Goal: Task Accomplishment & Management: Use online tool/utility

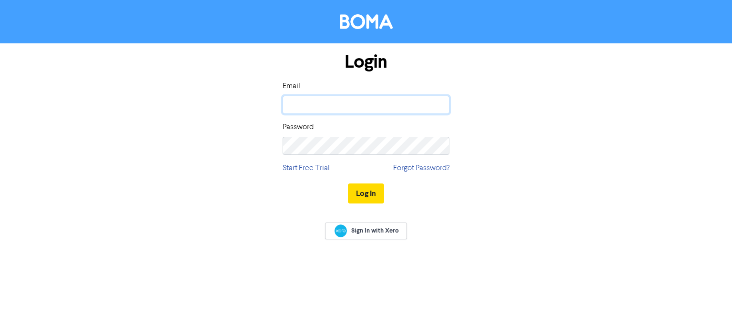
click at [331, 102] on input "email" at bounding box center [365, 105] width 167 height 18
paste input "[PERSON_NAME][EMAIL_ADDRESS][DOMAIN_NAME]"
type input "[PERSON_NAME][EMAIL_ADDRESS][DOMAIN_NAME]"
click at [349, 195] on button "Log In" at bounding box center [366, 193] width 36 height 20
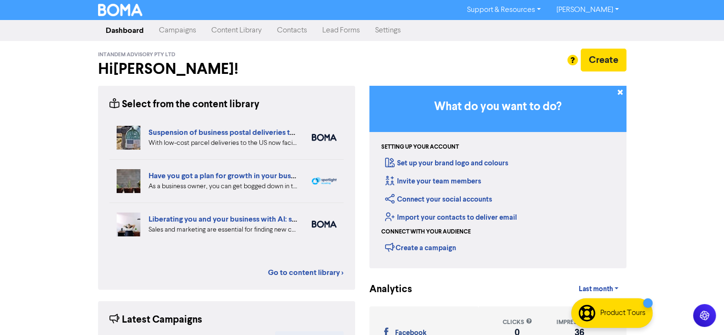
click at [241, 28] on link "Content Library" at bounding box center [237, 30] width 66 height 19
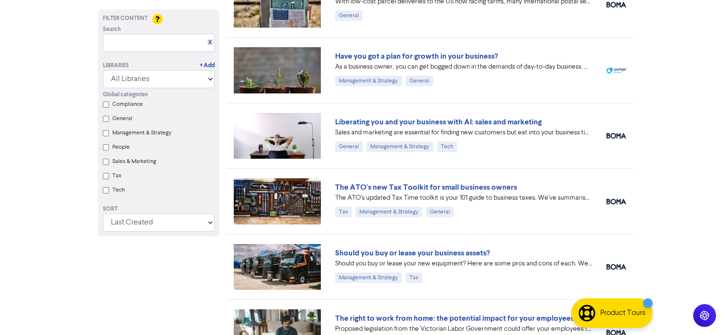
scroll to position [95, 0]
click at [456, 250] on link "Should you buy or lease your business assets?" at bounding box center [412, 253] width 155 height 10
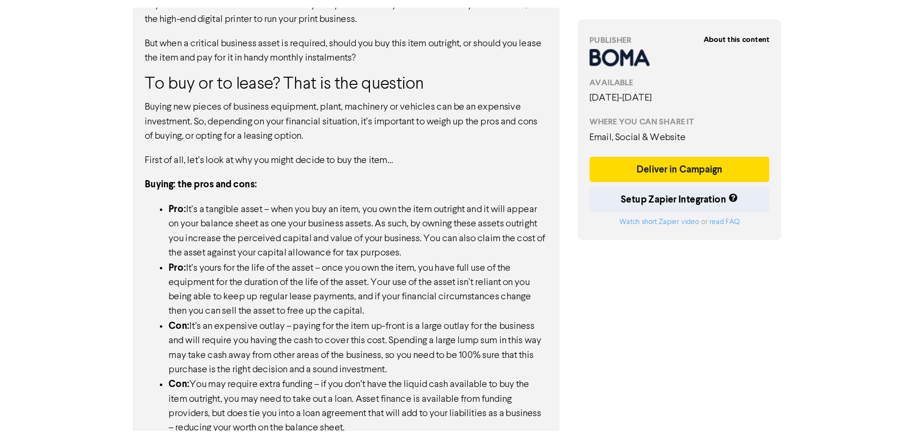
scroll to position [452, 0]
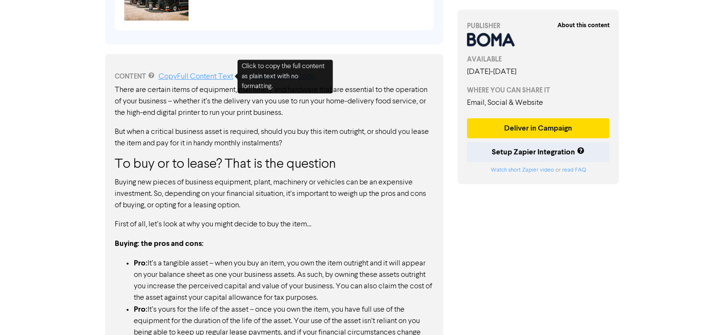
click at [200, 73] on link "Copy Full Content Text" at bounding box center [196, 77] width 75 height 8
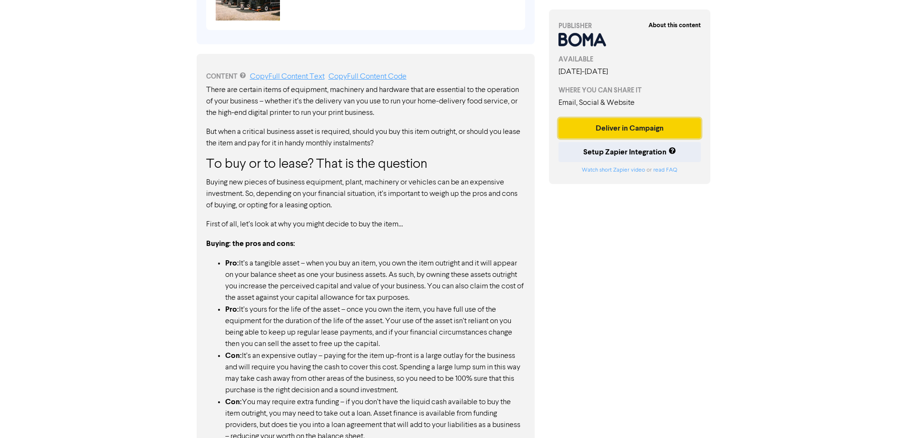
click at [617, 127] on button "Deliver in Campaign" at bounding box center [630, 128] width 143 height 20
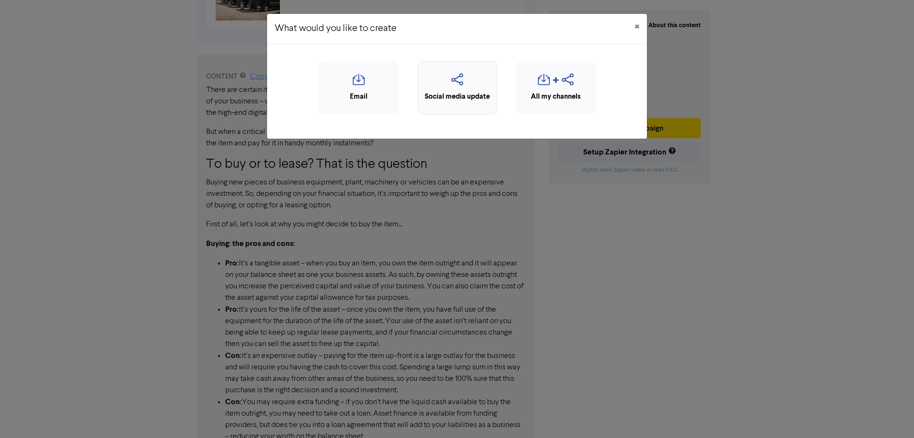
click at [470, 102] on div "Social media update" at bounding box center [458, 87] width 80 height 53
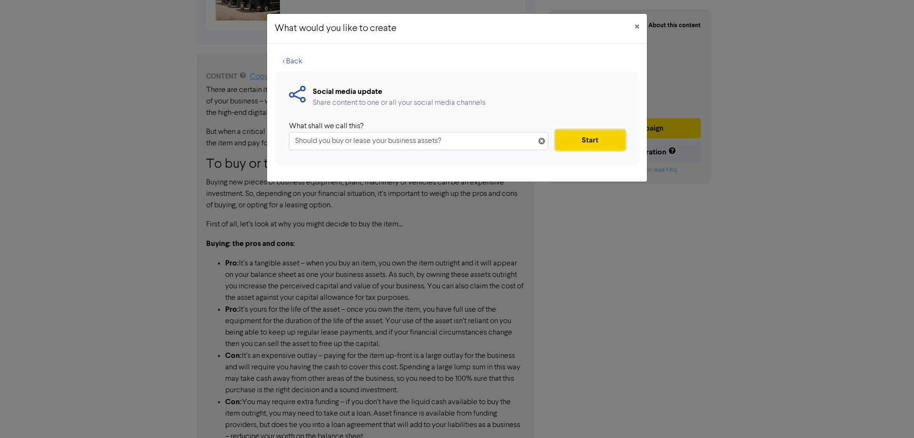
click at [576, 144] on button "Start" at bounding box center [591, 140] width 70 height 20
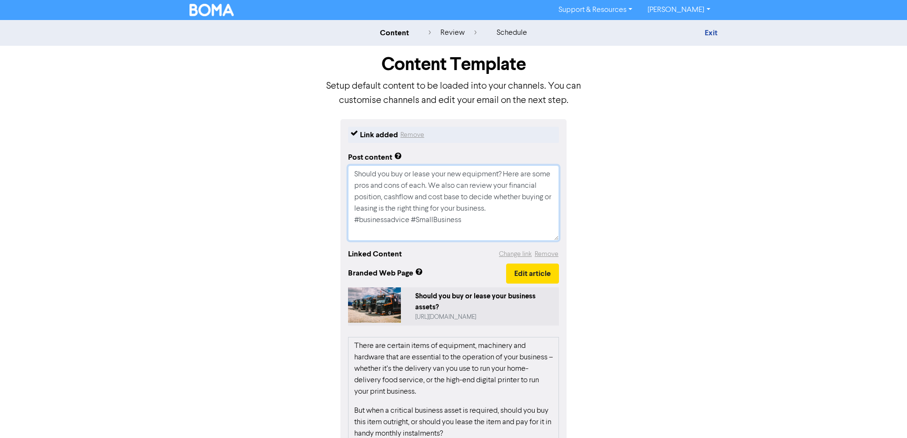
drag, startPoint x: 391, startPoint y: 221, endPoint x: 312, endPoint y: 127, distance: 122.7
click at [312, 127] on div "Link added Remove Post content Should you buy or lease your new equipment? Here…" at bounding box center [453, 348] width 543 height 459
paste textarea "doctors buy or lease medical equipment? Learn the pros and cons of each option …"
type textarea "x"
type textarea "Should doctors buy or lease medical equipment? Learn the pros and cons of each …"
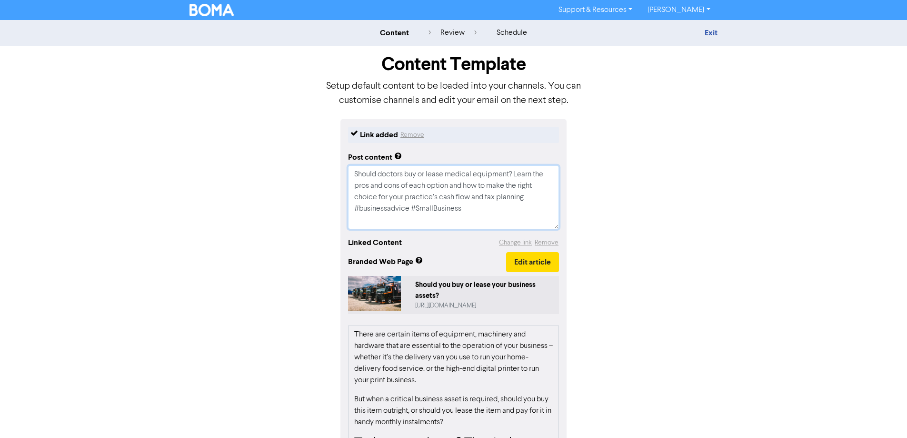
type textarea "x"
type textarea "Should doctors buy or lease medical equipment? Learn the pros and cons of each …"
type textarea "x"
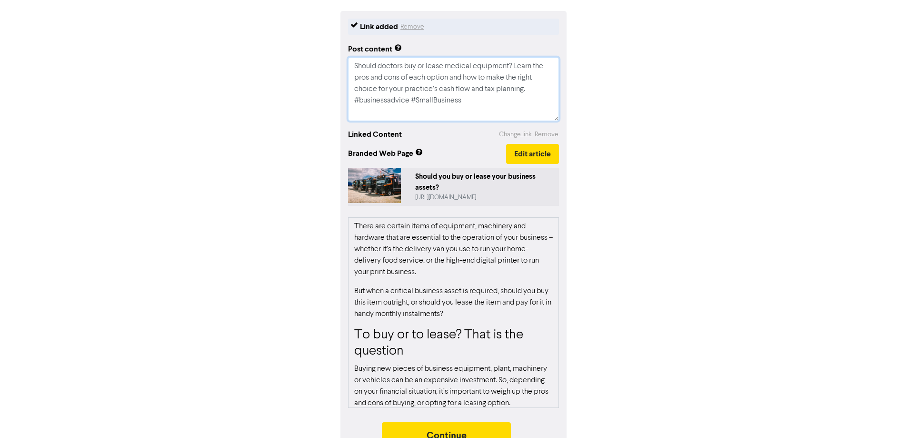
scroll to position [130, 0]
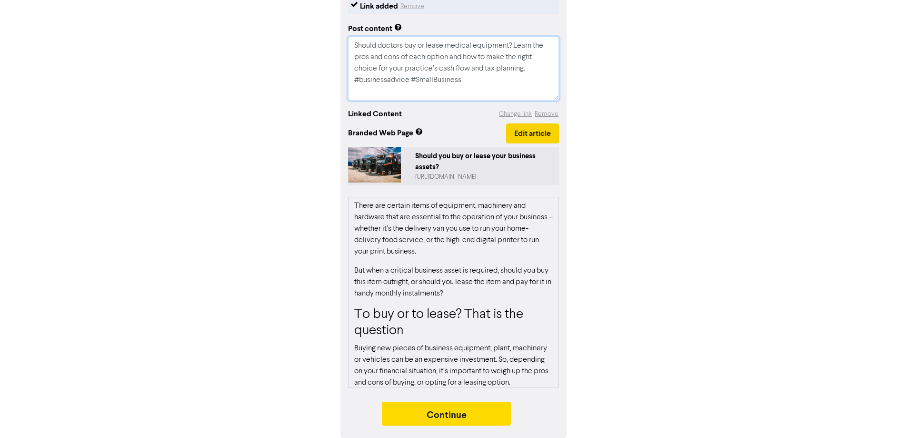
type textarea "Should doctors buy or lease medical equipment? Learn the pros and cons of each …"
click at [540, 138] on button "Edit article" at bounding box center [532, 133] width 53 height 20
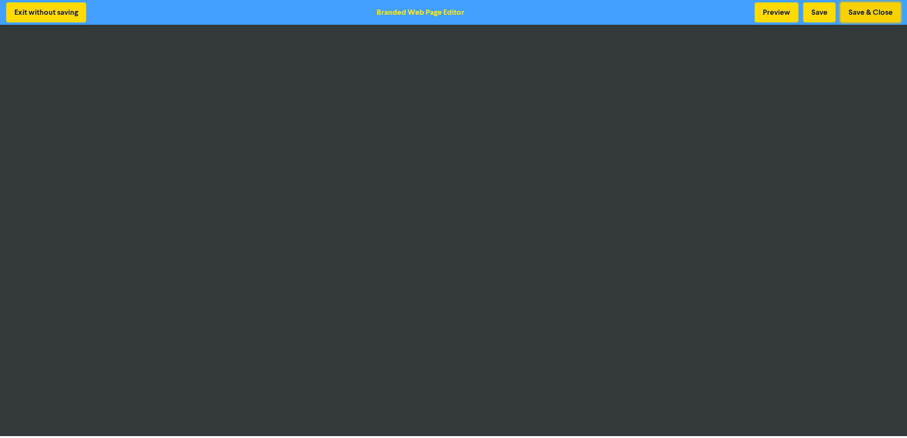
click at [731, 11] on button "Save & Close" at bounding box center [871, 12] width 60 height 20
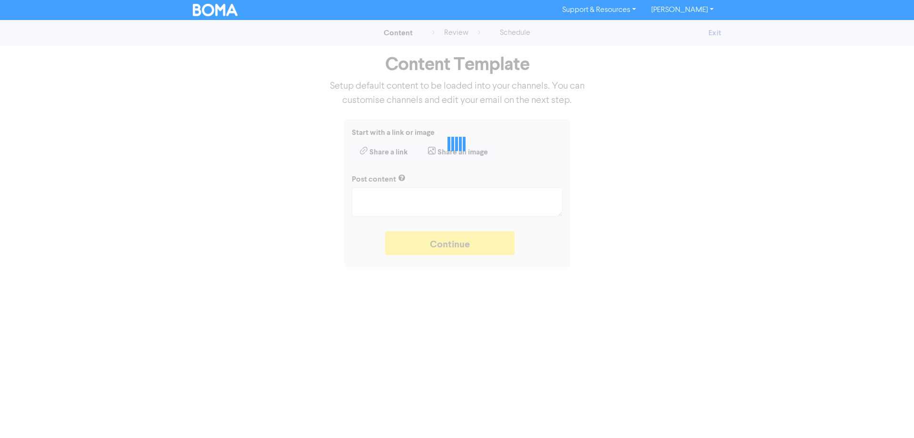
type textarea "x"
type textarea "Should doctors buy or lease medical equipment? Learn the pros and cons of each …"
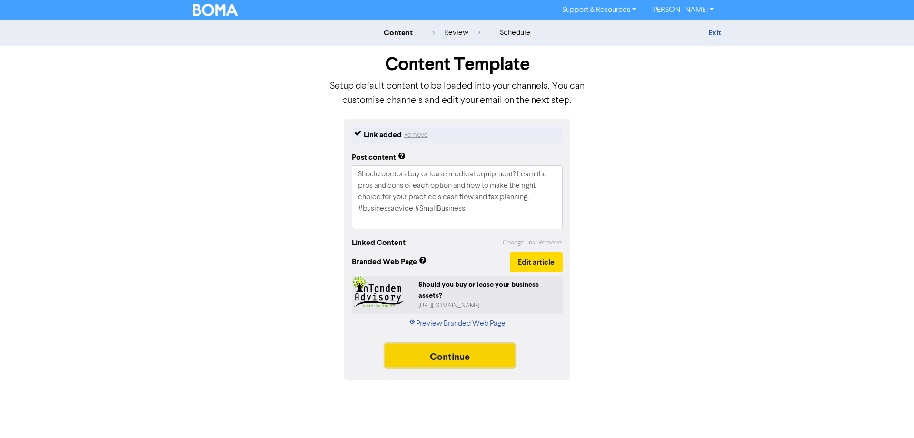
click at [464, 334] on button "Continue" at bounding box center [450, 355] width 130 height 24
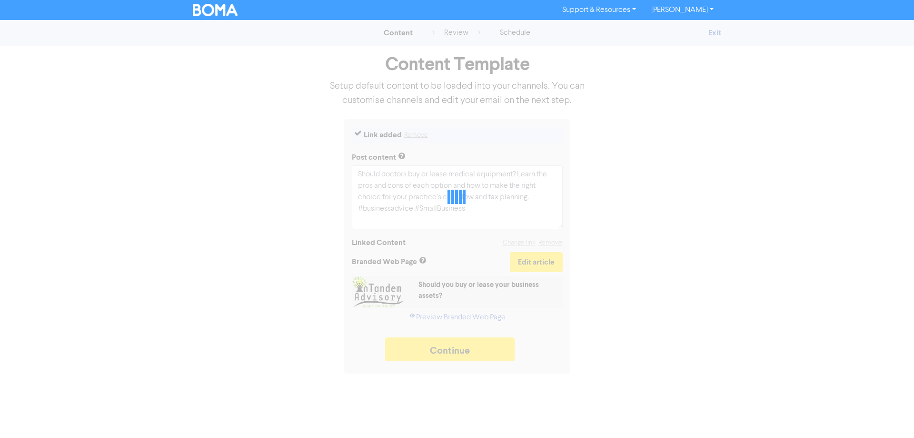
type textarea "x"
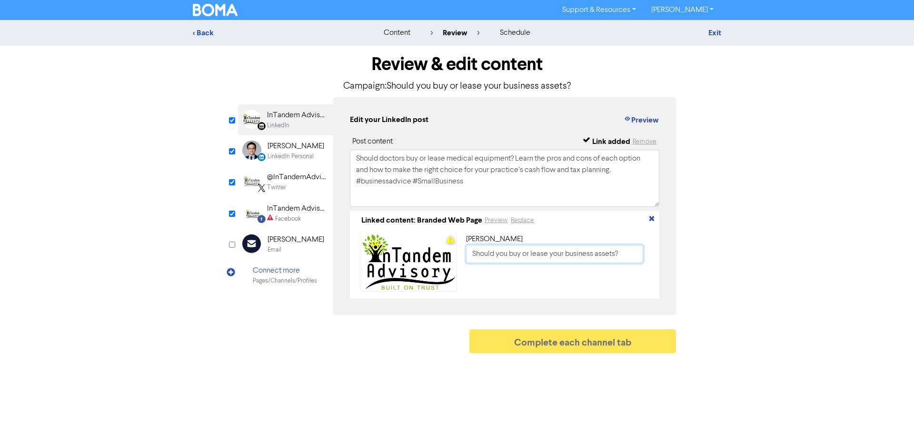
click at [491, 253] on input "Should you buy or lease your business assets?" at bounding box center [554, 254] width 177 height 18
paste input "Doctors Buy or Lease Medical Equipment"
type input "Should Doctors Buy or Lease Medical Equipment?"
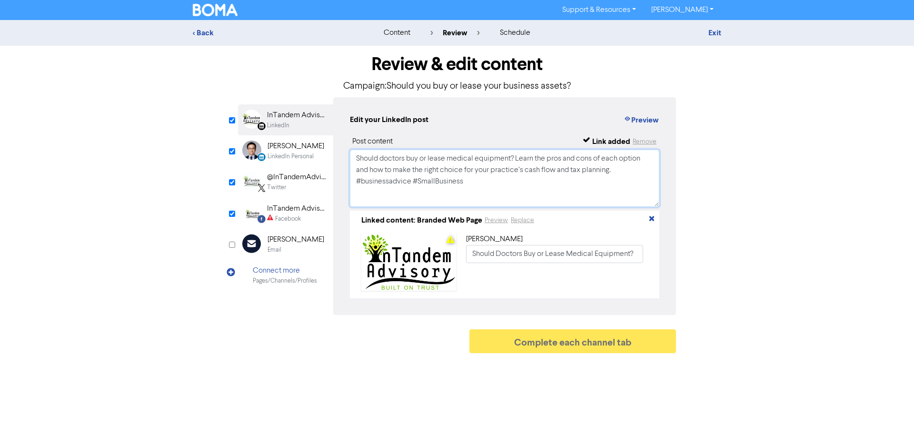
drag, startPoint x: 480, startPoint y: 188, endPoint x: 306, endPoint y: 131, distance: 183.6
click at [307, 132] on div "LinkedIn Page Created with Sketch. InTandem Advisory LinkedIn LinkedIn Personal…" at bounding box center [457, 206] width 438 height 218
click at [298, 217] on div "Facebook" at bounding box center [288, 218] width 26 height 9
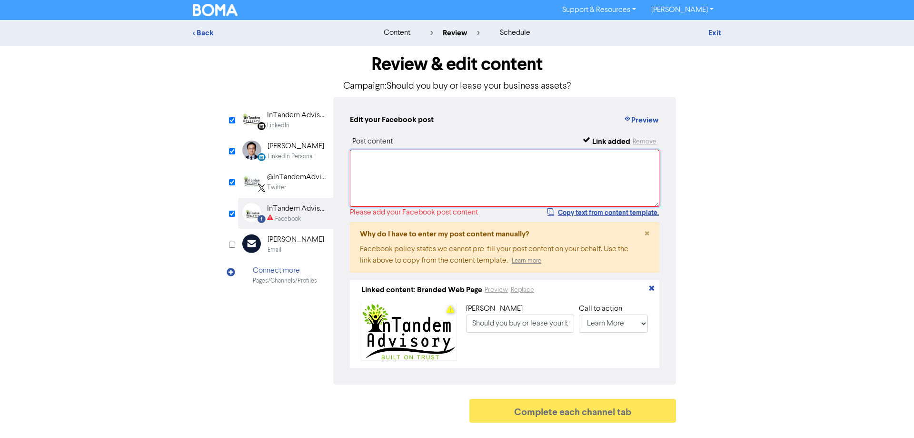
click at [480, 156] on textarea at bounding box center [505, 178] width 310 height 57
paste textarea "Should doctors buy or lease medical equipment? Learn the pros and cons of each …"
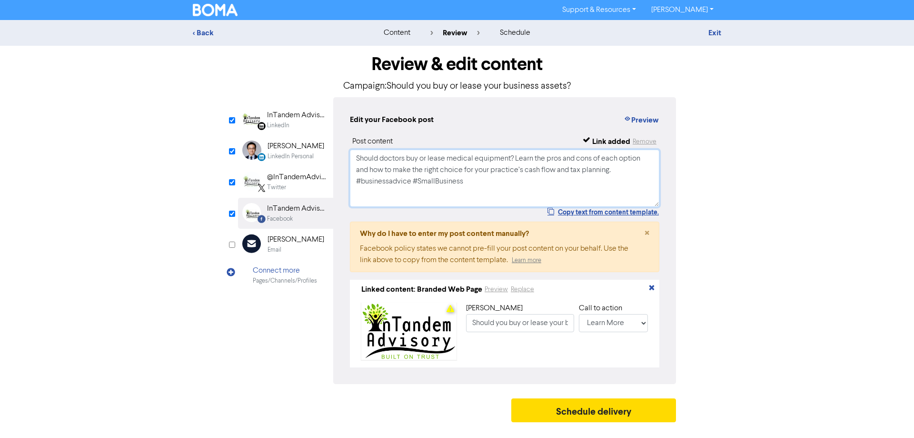
type textarea "Should doctors buy or lease medical equipment? Learn the pros and cons of each …"
click at [306, 174] on div "@InTandemAdviso1" at bounding box center [297, 176] width 61 height 11
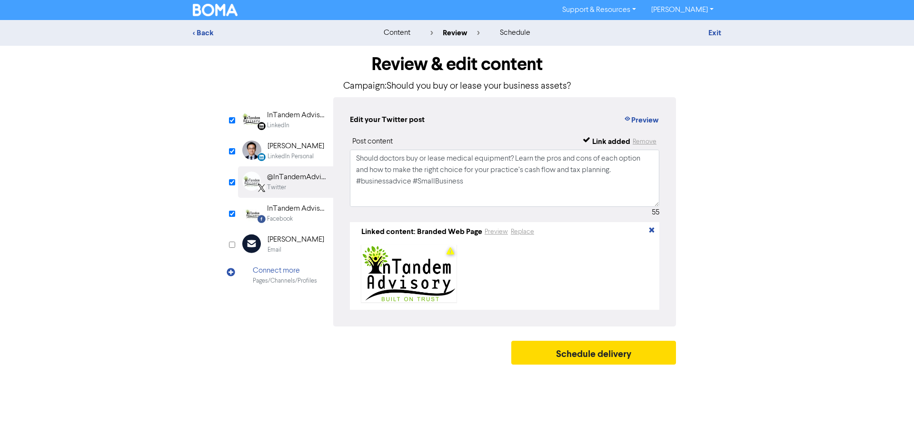
click at [301, 150] on div "[PERSON_NAME]" at bounding box center [296, 146] width 57 height 11
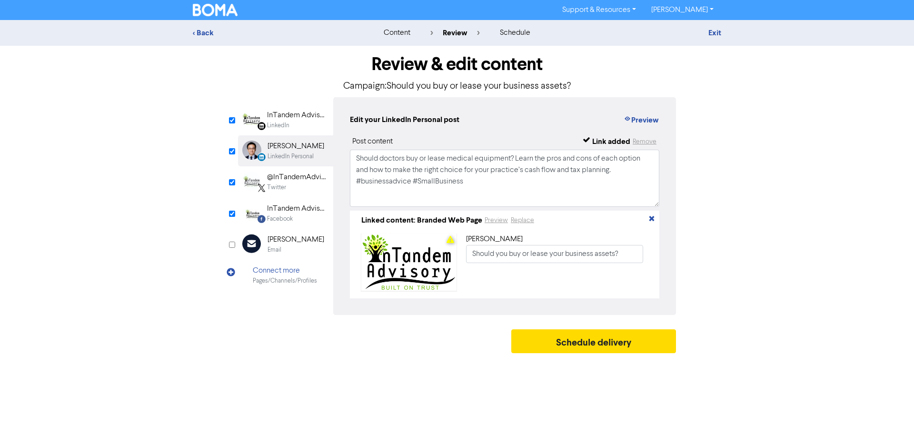
click at [301, 120] on div "InTandem Advisory" at bounding box center [297, 115] width 61 height 11
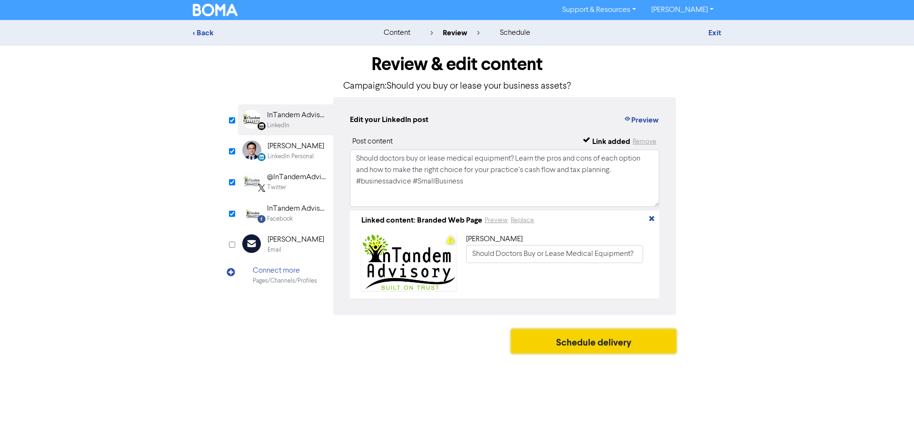
click at [605, 334] on button "Schedule delivery" at bounding box center [594, 341] width 165 height 24
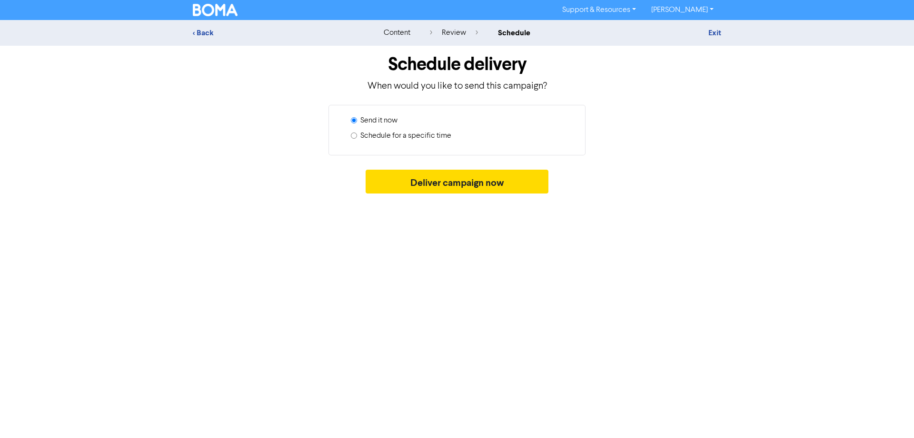
click at [408, 138] on label "Schedule for a specific time" at bounding box center [406, 135] width 91 height 11
click at [357, 138] on input "Schedule for a specific time" at bounding box center [354, 135] width 6 height 6
radio input "true"
radio input "false"
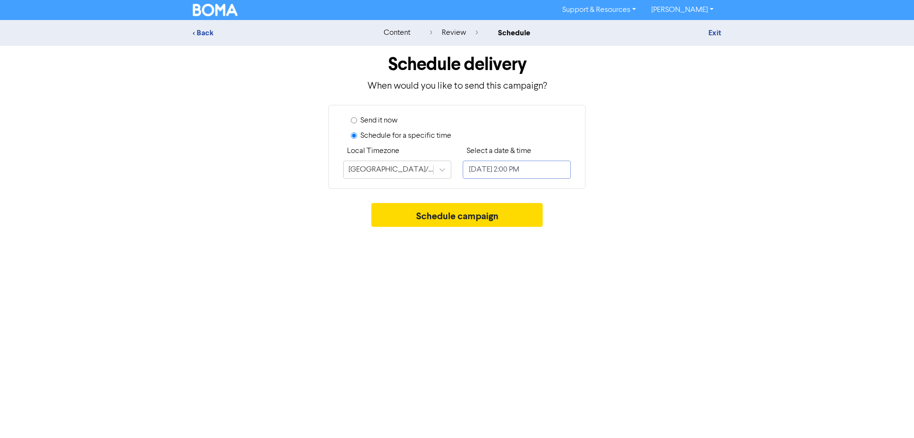
click at [522, 169] on input "[DATE] 2:00 PM" at bounding box center [517, 170] width 108 height 18
select select "8"
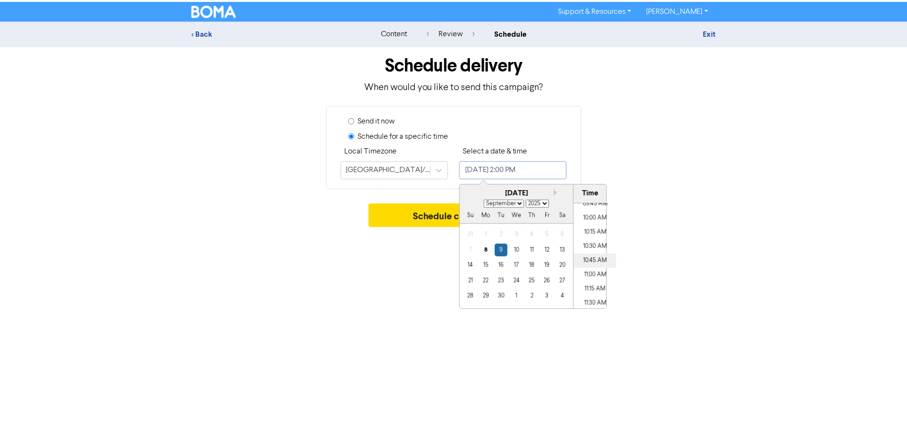
scroll to position [516, 0]
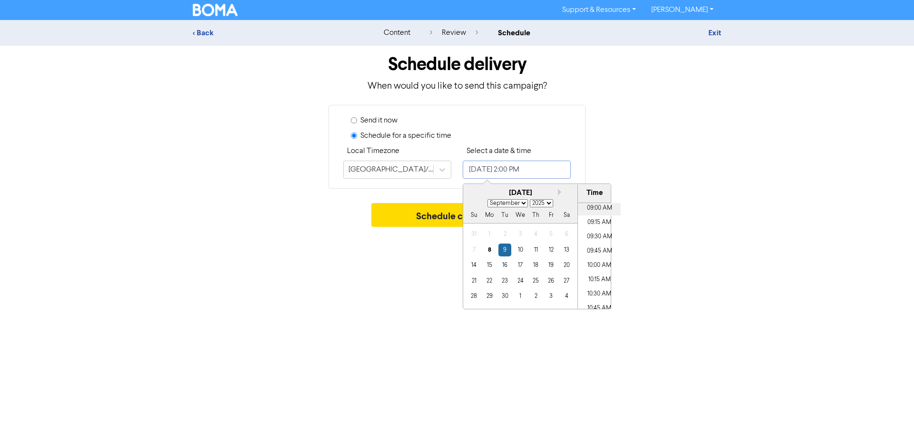
click at [589, 212] on li "09:00 AM" at bounding box center [599, 208] width 43 height 14
type input "[DATE] 9:00 AM"
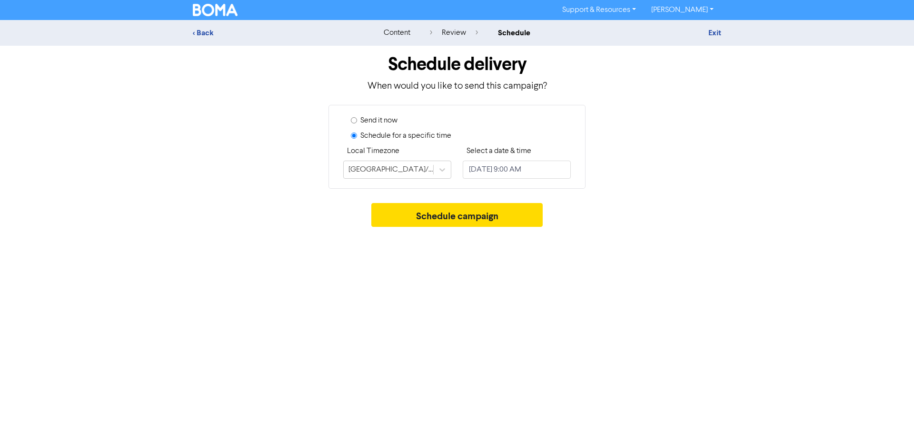
click at [683, 217] on div "Schedule campaign" at bounding box center [457, 217] width 529 height 29
click at [461, 211] on button "Schedule campaign" at bounding box center [458, 215] width 172 height 24
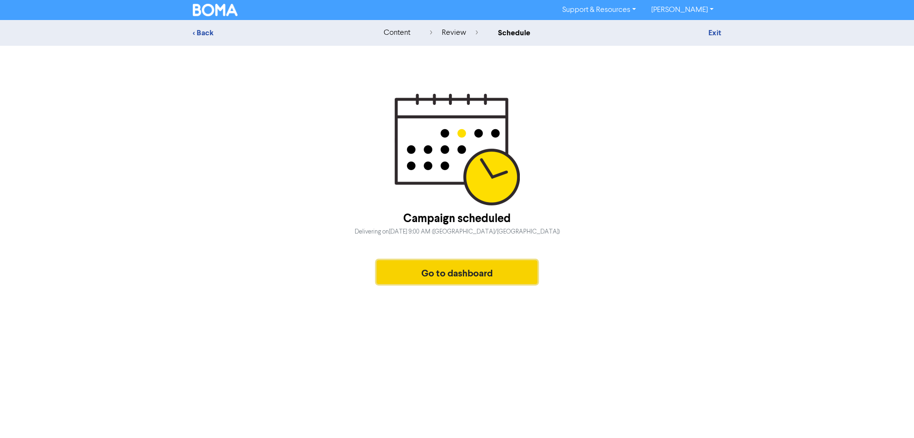
click at [452, 274] on button "Go to dashboard" at bounding box center [457, 272] width 161 height 24
